Goal: Information Seeking & Learning: Learn about a topic

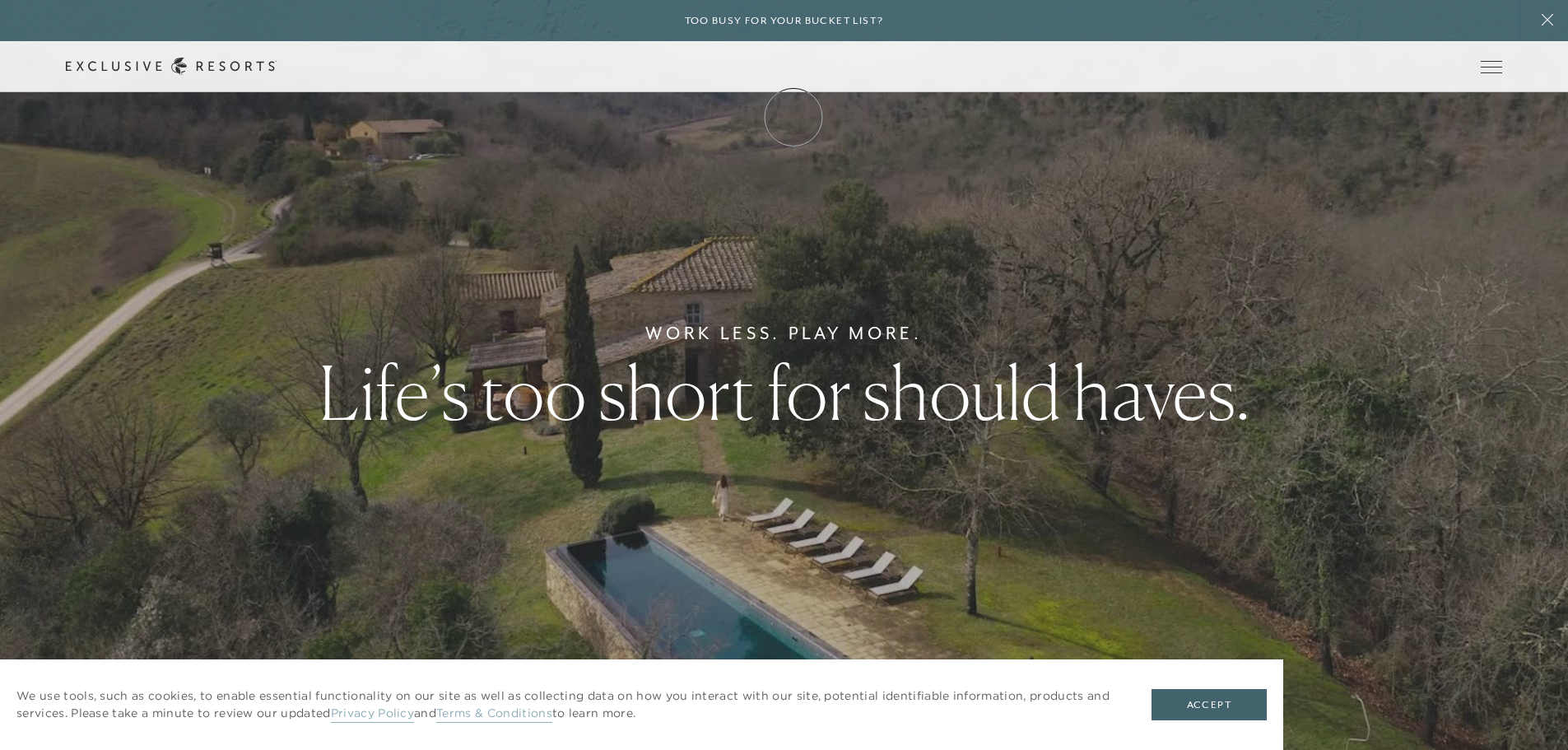
click at [0, 0] on link "Membership" at bounding box center [0, 0] width 0 height 0
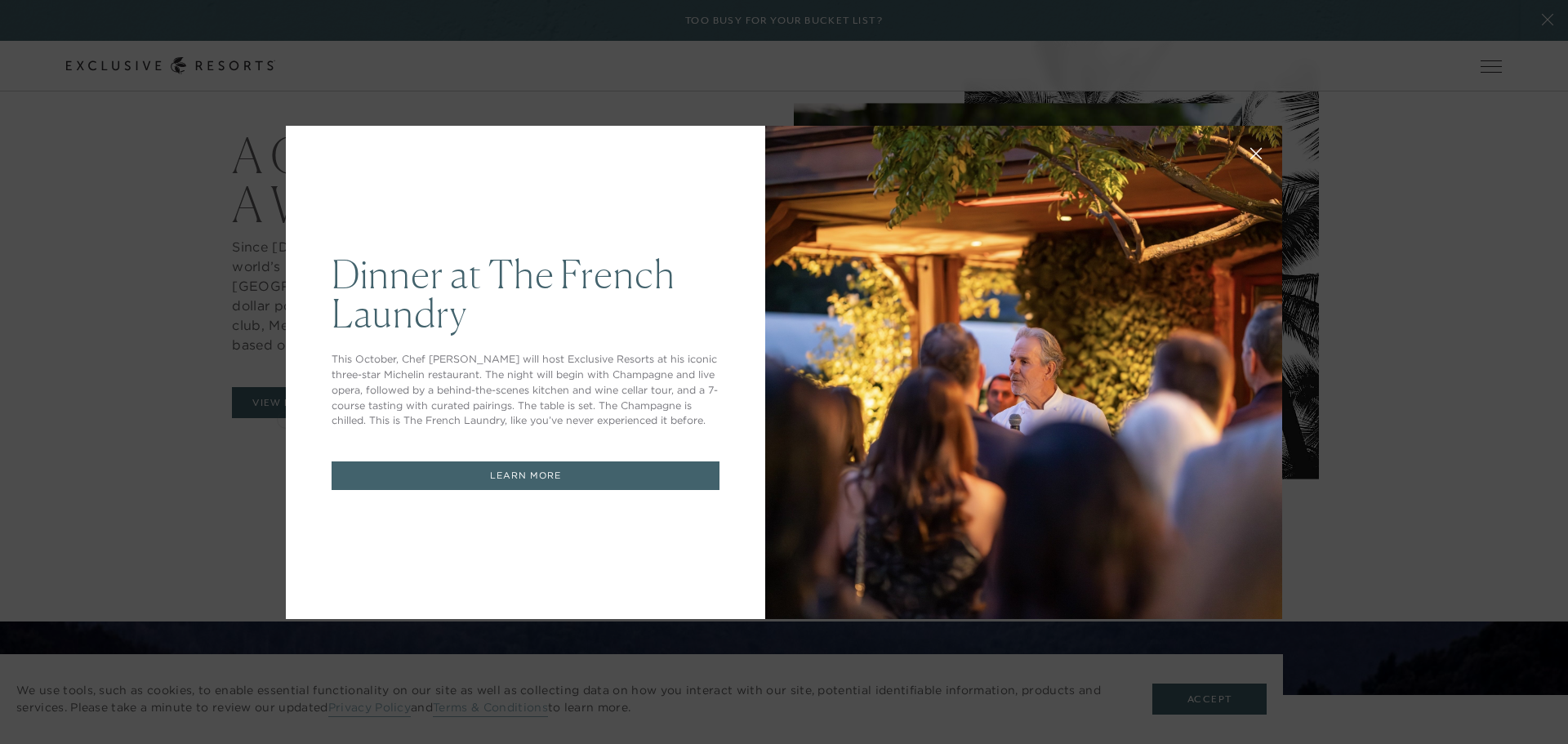
click at [303, 404] on div "Dinner at The [GEOGRAPHIC_DATA] This October, Chef [PERSON_NAME] will host Excl…" at bounding box center [526, 372] width 480 height 493
click at [560, 473] on link "LEARN MORE" at bounding box center [525, 475] width 388 height 29
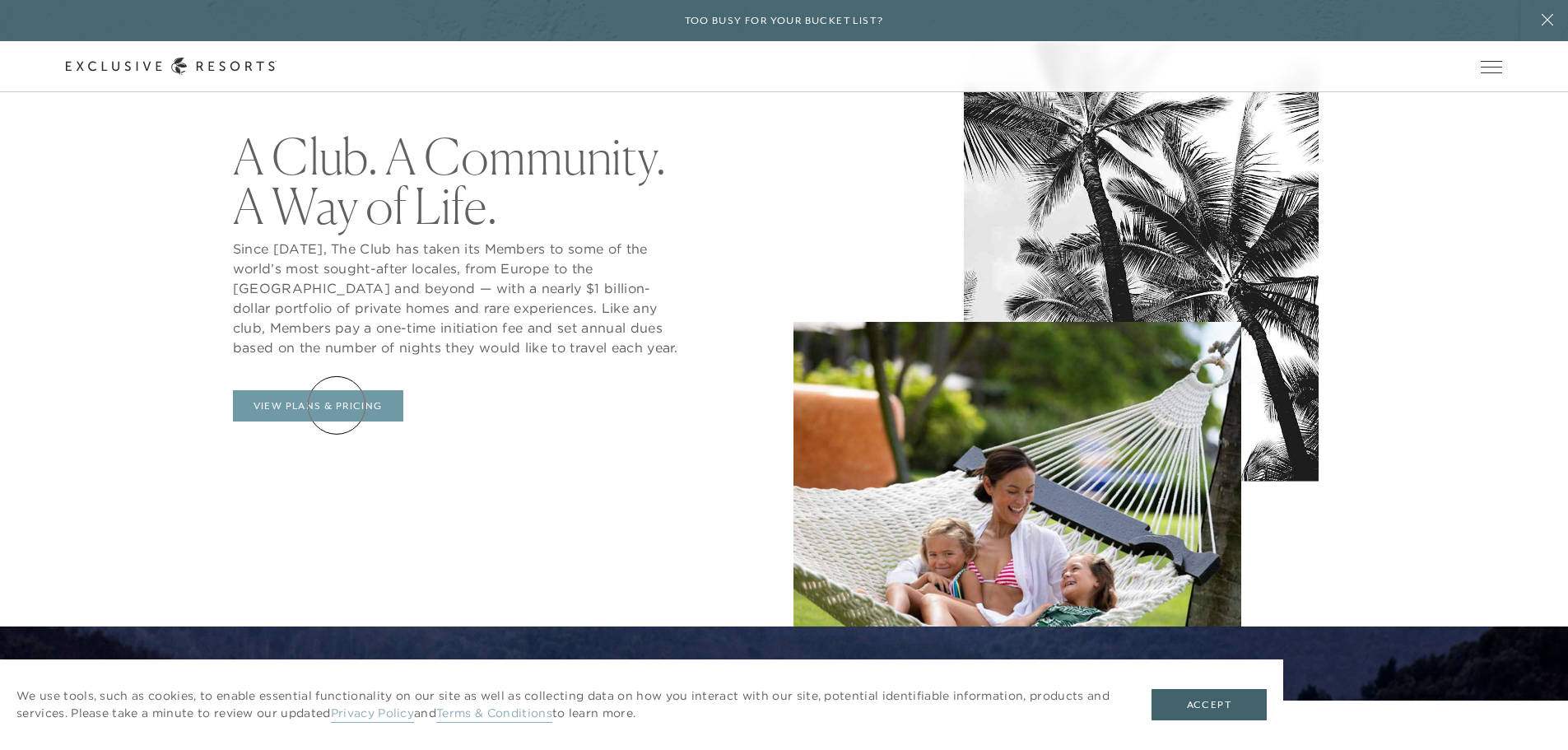
click at [337, 405] on link "View Plans & Pricing" at bounding box center [318, 406] width 171 height 32
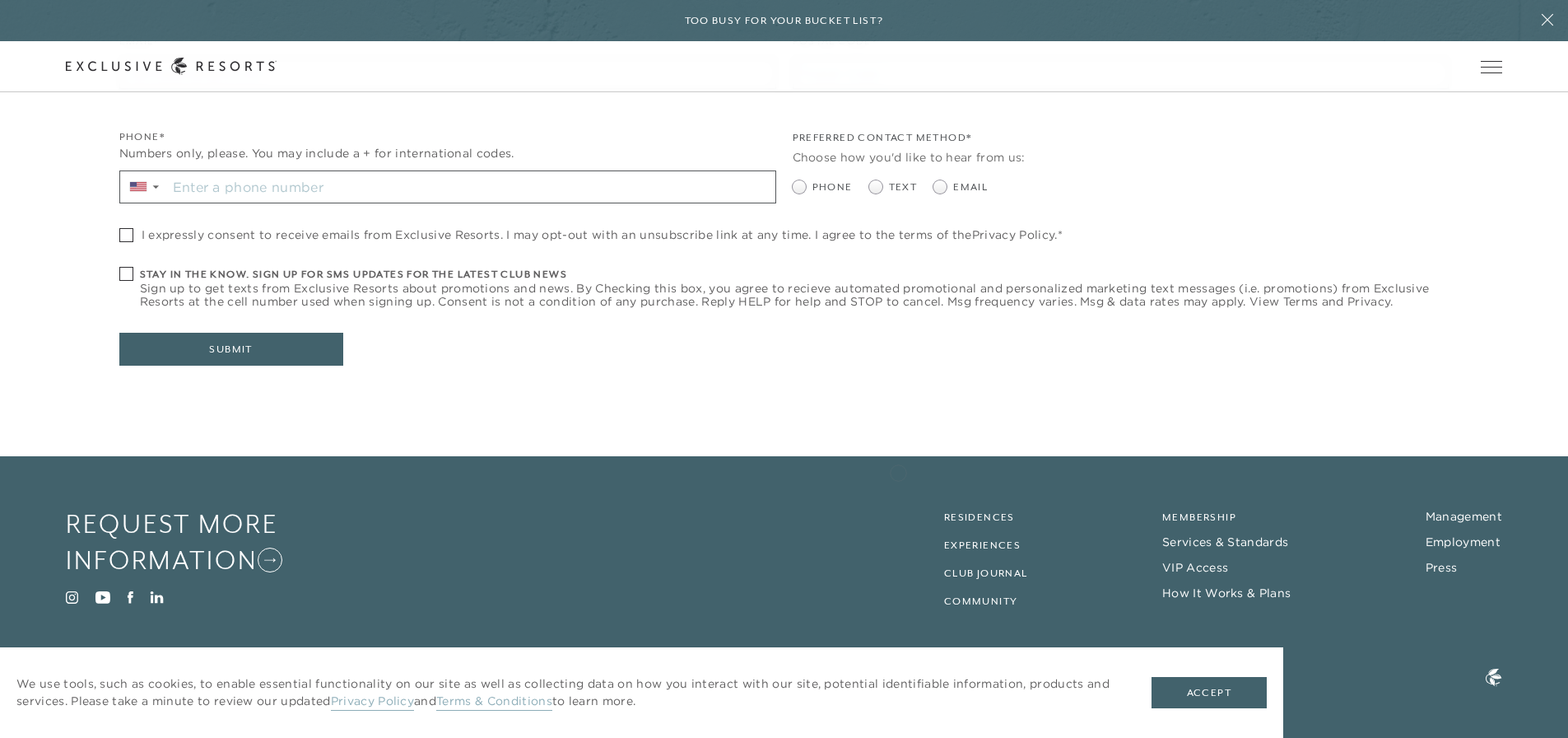
scroll to position [7682, 0]
